Goal: Register for event/course

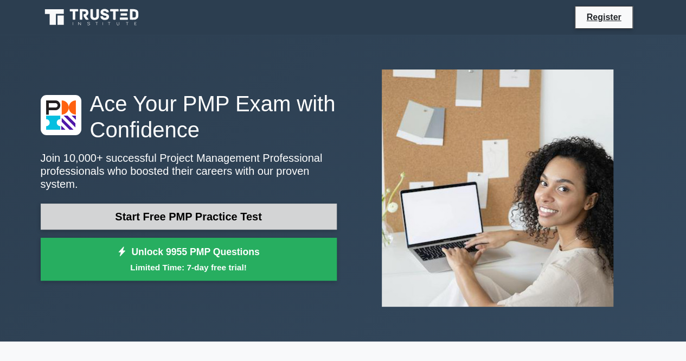
click at [194, 209] on link "Start Free PMP Practice Test" at bounding box center [189, 216] width 296 height 26
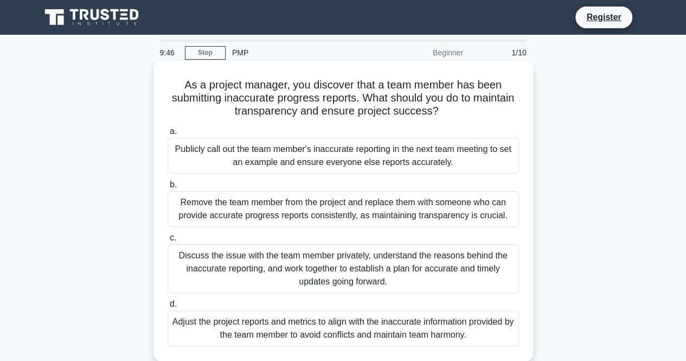
click at [362, 268] on div "Discuss the issue with the team member privately, understand the reasons behind…" at bounding box center [343, 268] width 351 height 49
click at [168, 241] on input "c. Discuss the issue with the team member privately, understand the reasons beh…" at bounding box center [168, 237] width 0 height 7
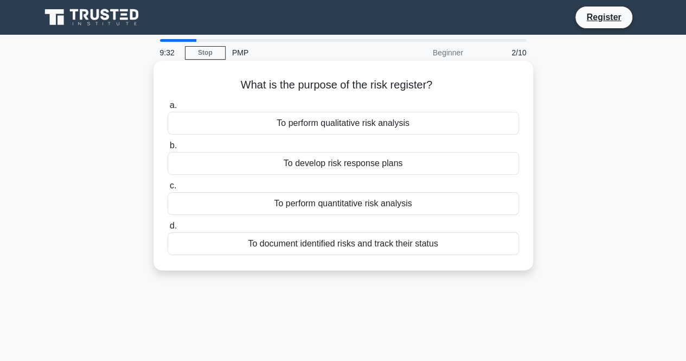
click at [399, 242] on div "To document identified risks and track their status" at bounding box center [343, 243] width 351 height 23
click at [168, 229] on input "d. To document identified risks and track their status" at bounding box center [168, 225] width 0 height 7
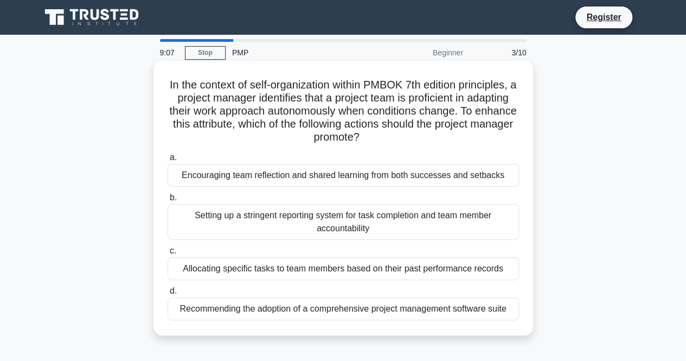
click at [347, 179] on div "Encouraging team reflection and shared learning from both successes and setbacks" at bounding box center [343, 175] width 351 height 23
click at [168, 161] on input "a. Encouraging team reflection and shared learning from both successes and setb…" at bounding box center [168, 157] width 0 height 7
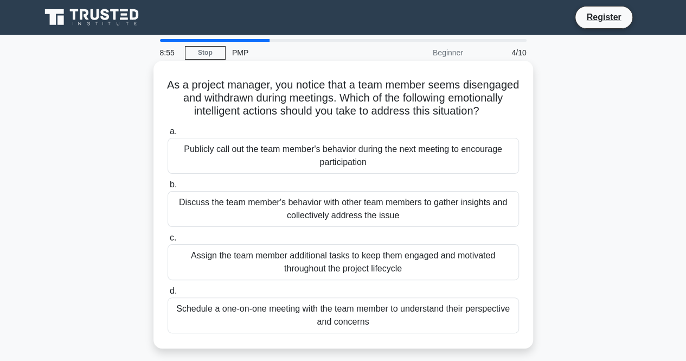
click at [337, 325] on div "Schedule a one-on-one meeting with the team member to understand their perspect…" at bounding box center [343, 315] width 351 height 36
click at [168, 294] on input "d. Schedule a one-on-one meeting with the team member to understand their persp…" at bounding box center [168, 290] width 0 height 7
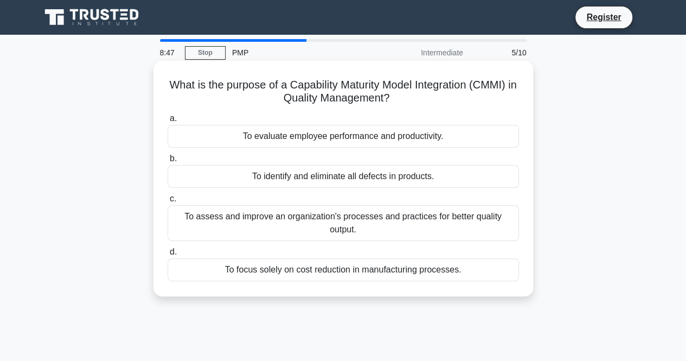
click at [332, 223] on div "To assess and improve an organization's processes and practices for better qual…" at bounding box center [343, 223] width 351 height 36
click at [168, 202] on input "c. To assess and improve an organization's processes and practices for better q…" at bounding box center [168, 198] width 0 height 7
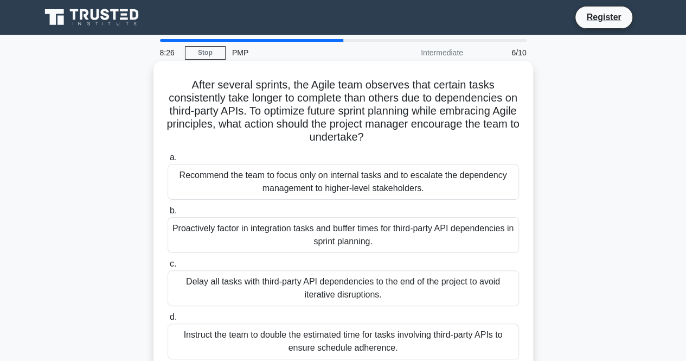
click at [357, 241] on div "Proactively factor in integration tasks and buffer times for third-party API de…" at bounding box center [343, 235] width 351 height 36
click at [168, 214] on input "b. Proactively factor in integration tasks and buffer times for third-party API…" at bounding box center [168, 210] width 0 height 7
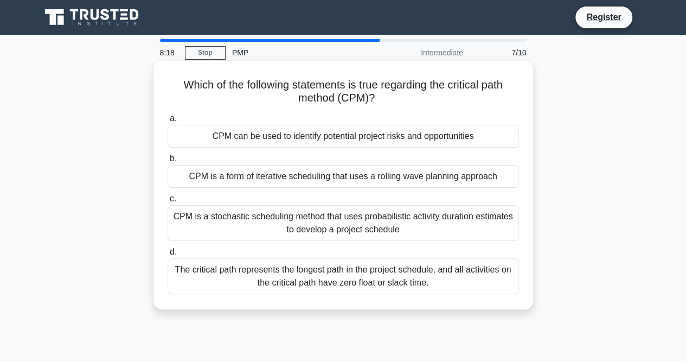
click at [345, 221] on div "CPM is a stochastic scheduling method that uses probabilistic activity duration…" at bounding box center [343, 223] width 351 height 36
click at [168, 202] on input "c. CPM is a stochastic scheduling method that uses probabilistic activity durat…" at bounding box center [168, 198] width 0 height 7
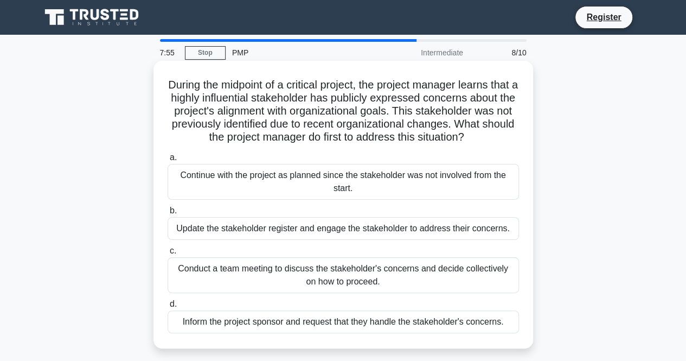
click at [338, 287] on div "Conduct a team meeting to discuss the stakeholder's concerns and decide collect…" at bounding box center [343, 275] width 351 height 36
click at [168, 254] on input "c. Conduct a team meeting to discuss the stakeholder's concerns and decide coll…" at bounding box center [168, 250] width 0 height 7
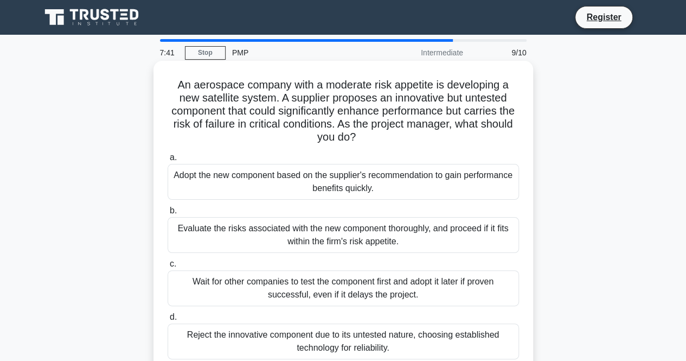
click at [334, 238] on div "Evaluate the risks associated with the new component thoroughly, and proceed if…" at bounding box center [343, 235] width 351 height 36
click at [168, 214] on input "b. Evaluate the risks associated with the new component thoroughly, and proceed…" at bounding box center [168, 210] width 0 height 7
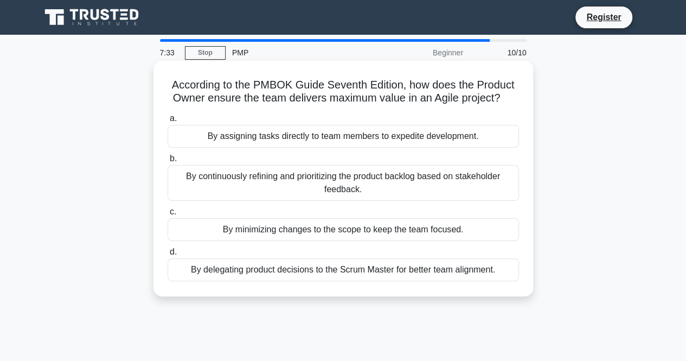
click at [330, 188] on div "By continuously refining and prioritizing the product backlog based on stakehol…" at bounding box center [343, 183] width 351 height 36
click at [168, 162] on input "b. By continuously refining and prioritizing the product backlog based on stake…" at bounding box center [168, 158] width 0 height 7
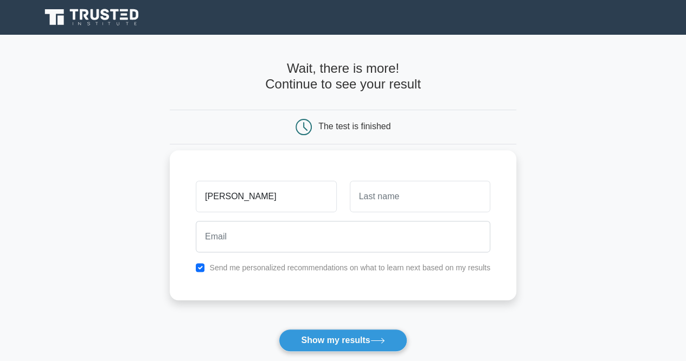
type input "[PERSON_NAME]"
type input "chakraborty"
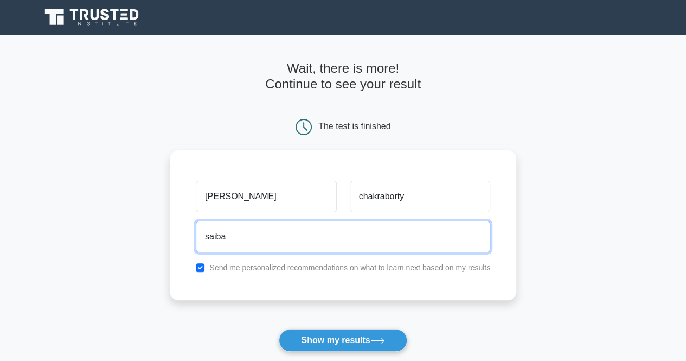
type input "saibal8089@gamil.com"
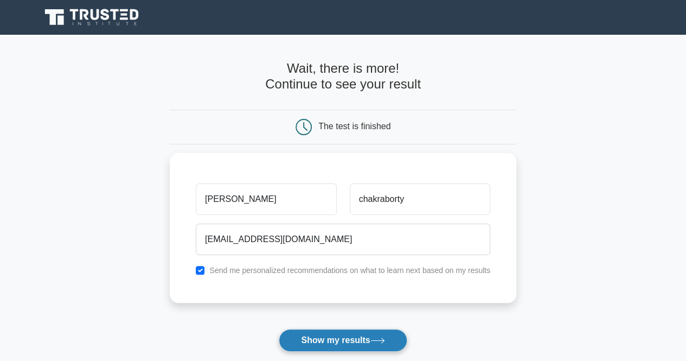
click at [338, 341] on button "Show my results" at bounding box center [343, 340] width 128 height 23
